Goal: Communication & Community: Answer question/provide support

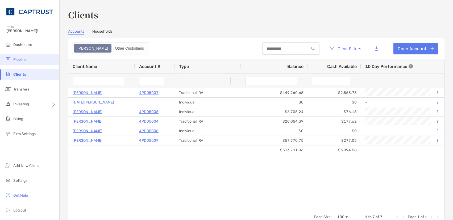
click at [23, 62] on span "Pipeline" at bounding box center [19, 59] width 13 height 5
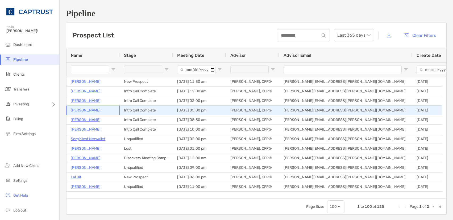
click at [90, 109] on p "Robert Schmitz" at bounding box center [86, 110] width 30 height 7
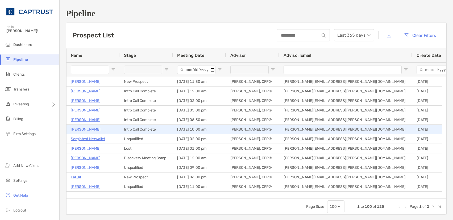
click at [82, 128] on p "[PERSON_NAME]" at bounding box center [86, 129] width 30 height 7
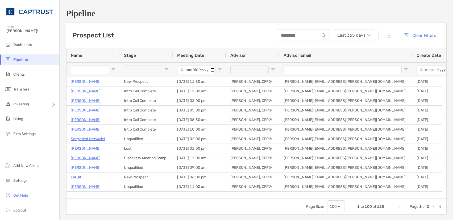
click at [137, 30] on div "Prospect List Last 365 days Clear Filters" at bounding box center [256, 35] width 380 height 25
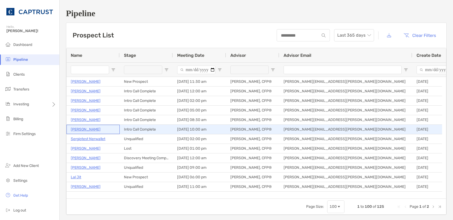
click at [85, 128] on p "[PERSON_NAME]" at bounding box center [86, 129] width 30 height 7
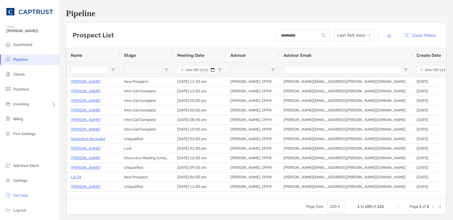
click at [88, 70] on input "Name Filter Input" at bounding box center [90, 70] width 38 height 9
type input "*********"
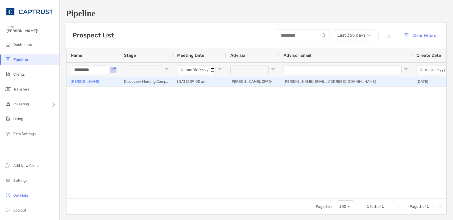
click at [75, 82] on p "[PERSON_NAME]" at bounding box center [86, 81] width 30 height 7
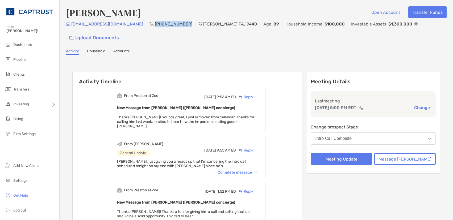
click at [126, 28] on div "[EMAIL_ADDRESS][DOMAIN_NAME] (215) 362-[GEOGRAPHIC_DATA][PERSON_NAME] , 19440 A…" at bounding box center [256, 32] width 380 height 23
drag, startPoint x: 126, startPoint y: 28, endPoint x: 152, endPoint y: 26, distance: 25.9
click at [155, 26] on p "(215) 362-8527" at bounding box center [173, 24] width 37 height 7
click at [155, 25] on div "rn1957@comcast.net (215) 362-8527 Hatfield , PA , 19440 Age 89 Household Income…" at bounding box center [256, 32] width 380 height 23
drag, startPoint x: 155, startPoint y: 26, endPoint x: 125, endPoint y: 27, distance: 30.6
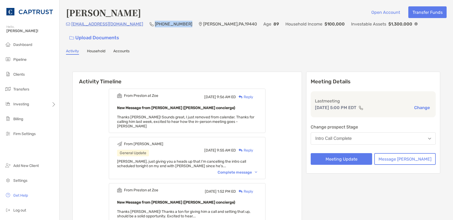
click at [125, 27] on div "rn1957@comcast.net (215) 362-8527 Hatfield , PA , 19440 Age 89 Household Income…" at bounding box center [256, 32] width 380 height 23
drag, startPoint x: 125, startPoint y: 27, endPoint x: 148, endPoint y: 26, distance: 23.2
copy p "(215) 362-8527"
drag, startPoint x: 115, startPoint y: 28, endPoint x: 73, endPoint y: 24, distance: 42.4
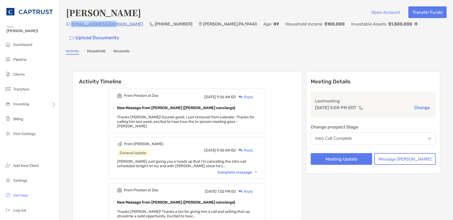
click at [72, 24] on div "rn1957@comcast.net (215) 362-8527 Hatfield , PA , 19440 Age 89 Household Income…" at bounding box center [256, 32] width 380 height 23
copy p "rn1957@comcast.net"
click at [253, 94] on div "Reply" at bounding box center [244, 97] width 17 height 6
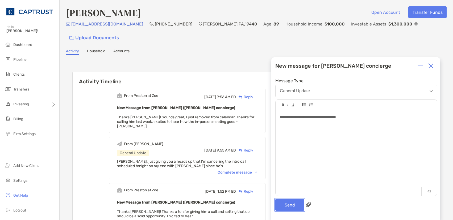
click at [291, 204] on button "Send" at bounding box center [289, 205] width 29 height 12
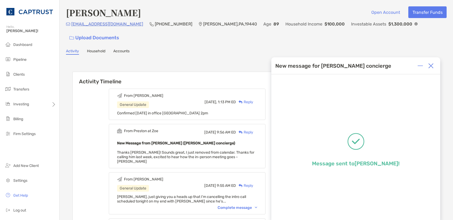
click at [433, 64] on img at bounding box center [430, 65] width 5 height 5
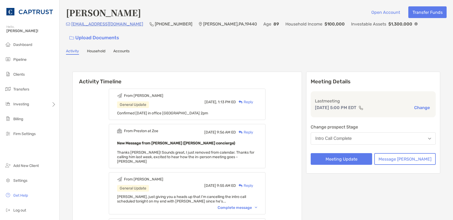
click at [396, 49] on div "Activity Household Accounts" at bounding box center [256, 52] width 380 height 6
drag, startPoint x: 114, startPoint y: 28, endPoint x: 71, endPoint y: 29, distance: 43.1
click at [71, 29] on div "rn1957@comcast.net (215) 362-8527 Hatfield , PA , 19440 Age 89 Household Income…" at bounding box center [256, 32] width 380 height 23
copy p "rn1957@comcast.net"
drag, startPoint x: 141, startPoint y: 39, endPoint x: 98, endPoint y: 2, distance: 57.3
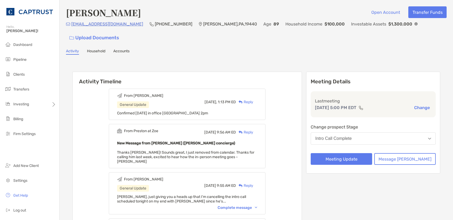
click at [142, 49] on div "Activity Household Accounts" at bounding box center [256, 52] width 380 height 6
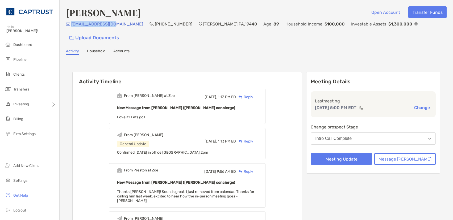
drag, startPoint x: 111, startPoint y: 26, endPoint x: 72, endPoint y: 26, distance: 39.1
click at [72, 26] on div "rn1957@comcast.net (215) 362-8527 Hatfield , PA , 19440 Age 89 Household Income…" at bounding box center [256, 32] width 380 height 23
copy p "rn1957@comcast.net"
drag, startPoint x: 147, startPoint y: 37, endPoint x: 169, endPoint y: 72, distance: 41.1
click at [148, 49] on div "Activity Household Accounts" at bounding box center [256, 52] width 380 height 6
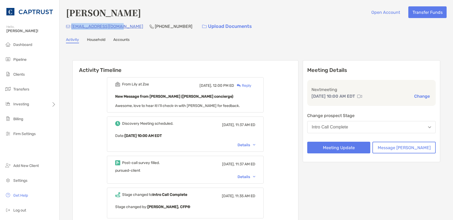
drag, startPoint x: 121, startPoint y: 28, endPoint x: 72, endPoint y: 27, distance: 48.7
click at [72, 27] on p "[EMAIL_ADDRESS][DOMAIN_NAME]" at bounding box center [107, 26] width 72 height 7
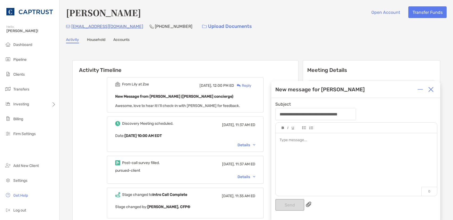
drag, startPoint x: 73, startPoint y: 27, endPoint x: 79, endPoint y: 30, distance: 7.2
click at [72, 31] on div "danwinslow4@gmail.com" at bounding box center [104, 26] width 77 height 11
drag, startPoint x: 122, startPoint y: 28, endPoint x: 73, endPoint y: 29, distance: 48.7
click at [73, 29] on div "danwinslow4@gmail.com (585) 991-8621 Upload Documents" at bounding box center [256, 26] width 380 height 11
copy p "anwinslow4@gmail.com"
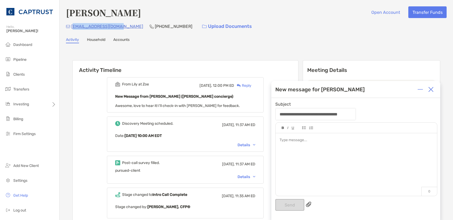
click at [251, 85] on div "Reply" at bounding box center [242, 86] width 17 height 6
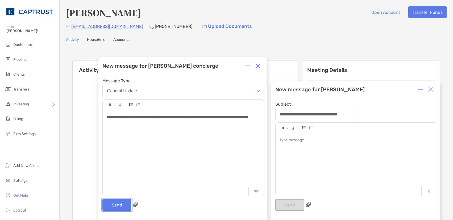
click at [115, 203] on button "Send" at bounding box center [116, 205] width 29 height 12
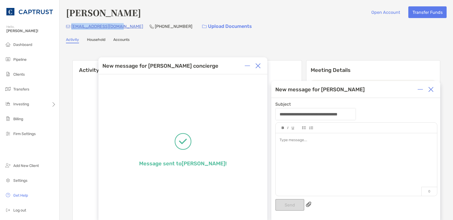
drag, startPoint x: 122, startPoint y: 27, endPoint x: 71, endPoint y: 27, distance: 50.8
click at [71, 27] on div "danwinslow4@gmail.com (585) 991-8621 Upload Documents" at bounding box center [256, 26] width 380 height 11
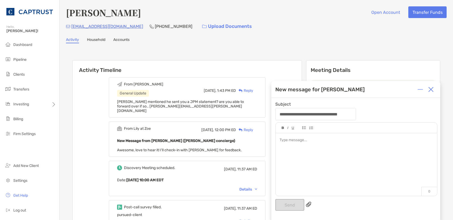
drag, startPoint x: 71, startPoint y: 27, endPoint x: 132, endPoint y: 34, distance: 61.5
click at [133, 34] on div "Daniel Winslow Open Account Transfer Funds danwinslow4@gmail.com (585) 991-8621…" at bounding box center [256, 216] width 393 height 433
drag, startPoint x: 122, startPoint y: 29, endPoint x: 71, endPoint y: 26, distance: 51.1
click at [71, 26] on div "danwinslow4@gmail.com (585) 991-8621 Upload Documents" at bounding box center [256, 26] width 380 height 11
copy p "danwinslow4@gmail.com"
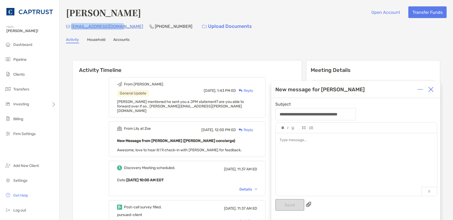
drag, startPoint x: 432, startPoint y: 87, endPoint x: 395, endPoint y: 33, distance: 64.9
click at [432, 88] on img at bounding box center [430, 89] width 5 height 5
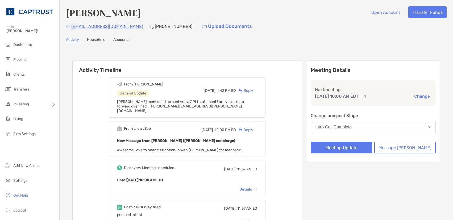
click at [390, 27] on div "danwinslow4@gmail.com (585) 991-8621 Upload Documents" at bounding box center [256, 26] width 380 height 11
click at [22, 47] on li "Dashboard" at bounding box center [29, 45] width 59 height 11
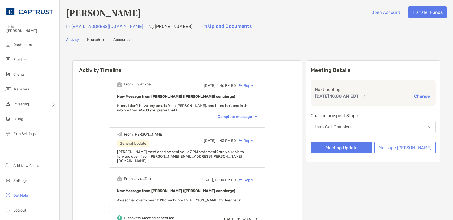
click at [253, 85] on div "Reply" at bounding box center [244, 86] width 17 height 6
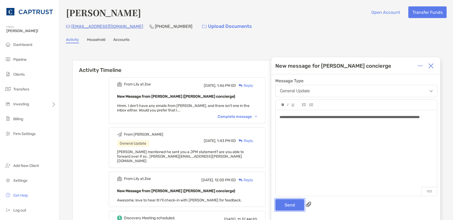
click at [288, 209] on button "Send" at bounding box center [289, 205] width 29 height 12
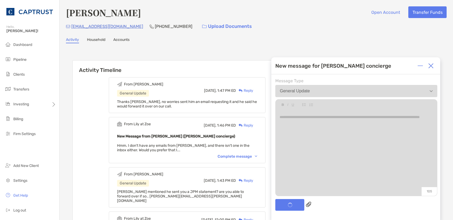
click at [217, 66] on h6 "Activity Timeline" at bounding box center [187, 67] width 229 height 13
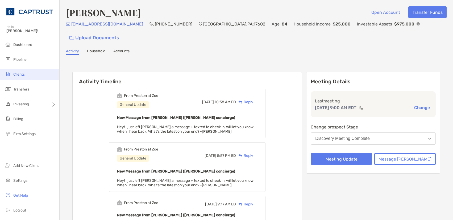
click at [28, 73] on li "Clients" at bounding box center [29, 74] width 59 height 11
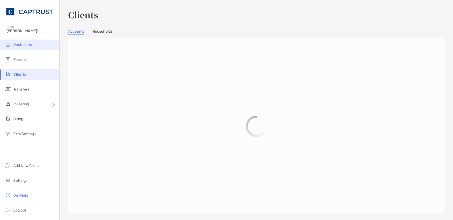
click at [29, 47] on li "Dashboard" at bounding box center [29, 45] width 59 height 11
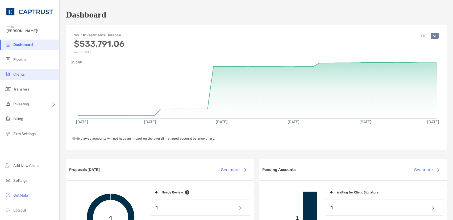
click at [24, 77] on span "Clients" at bounding box center [18, 74] width 11 height 5
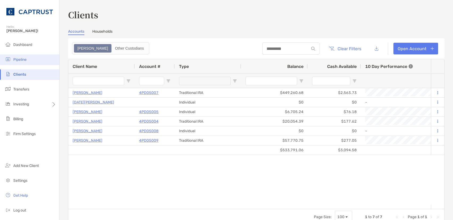
click at [22, 56] on li "Pipeline" at bounding box center [29, 60] width 59 height 11
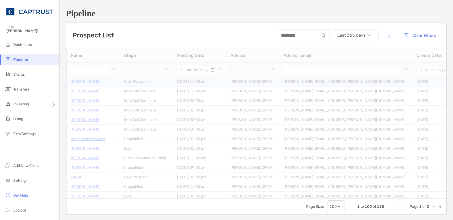
type input "*********"
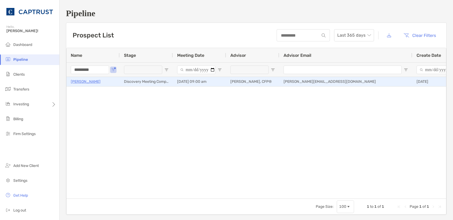
click at [92, 81] on p "[PERSON_NAME]" at bounding box center [86, 81] width 30 height 7
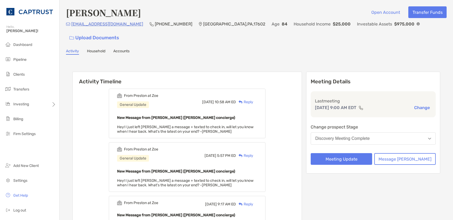
click at [253, 99] on div "Reply" at bounding box center [244, 102] width 17 height 6
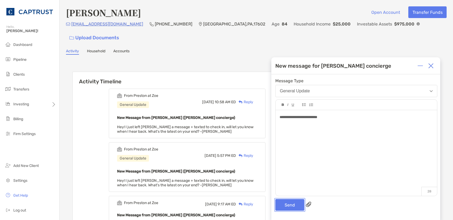
click at [291, 207] on button "Send" at bounding box center [289, 205] width 29 height 12
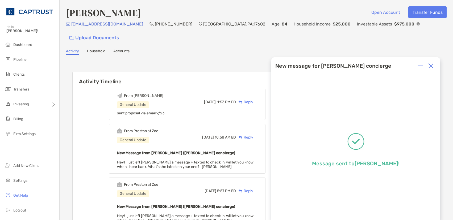
click at [430, 63] on div at bounding box center [430, 66] width 11 height 11
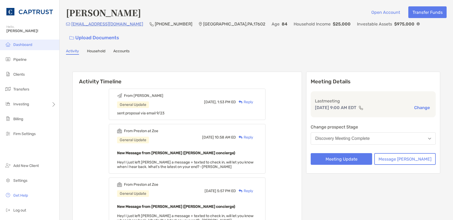
click at [25, 46] on span "Dashboard" at bounding box center [22, 45] width 19 height 5
